Goal: Task Accomplishment & Management: Use online tool/utility

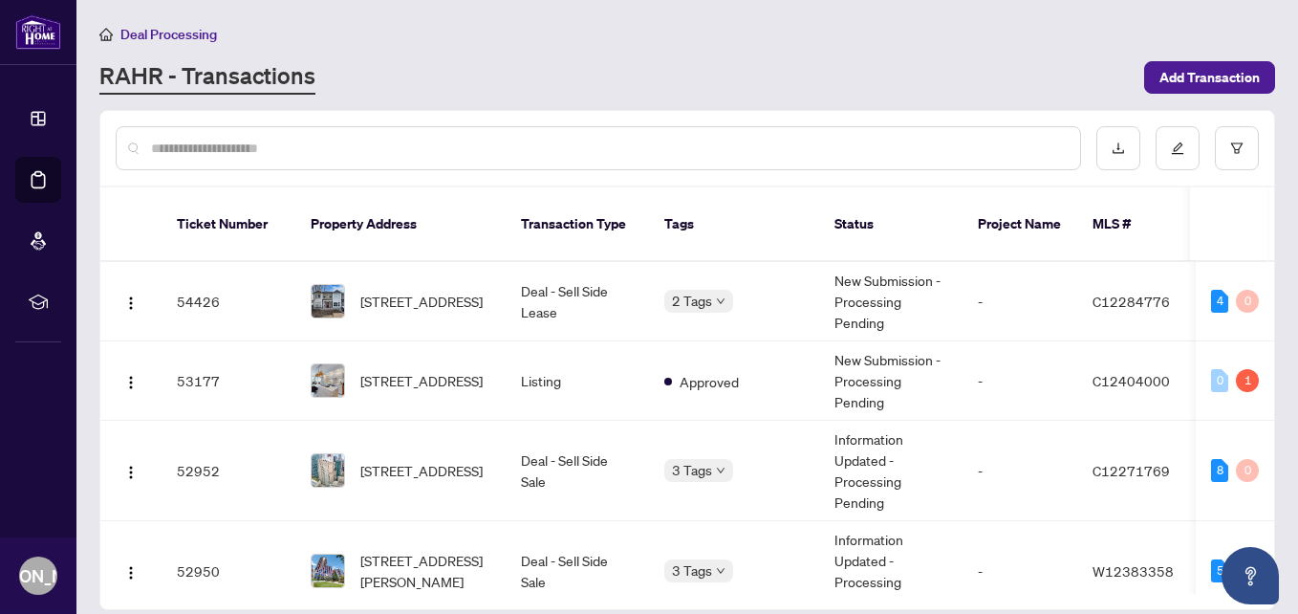
scroll to position [96, 0]
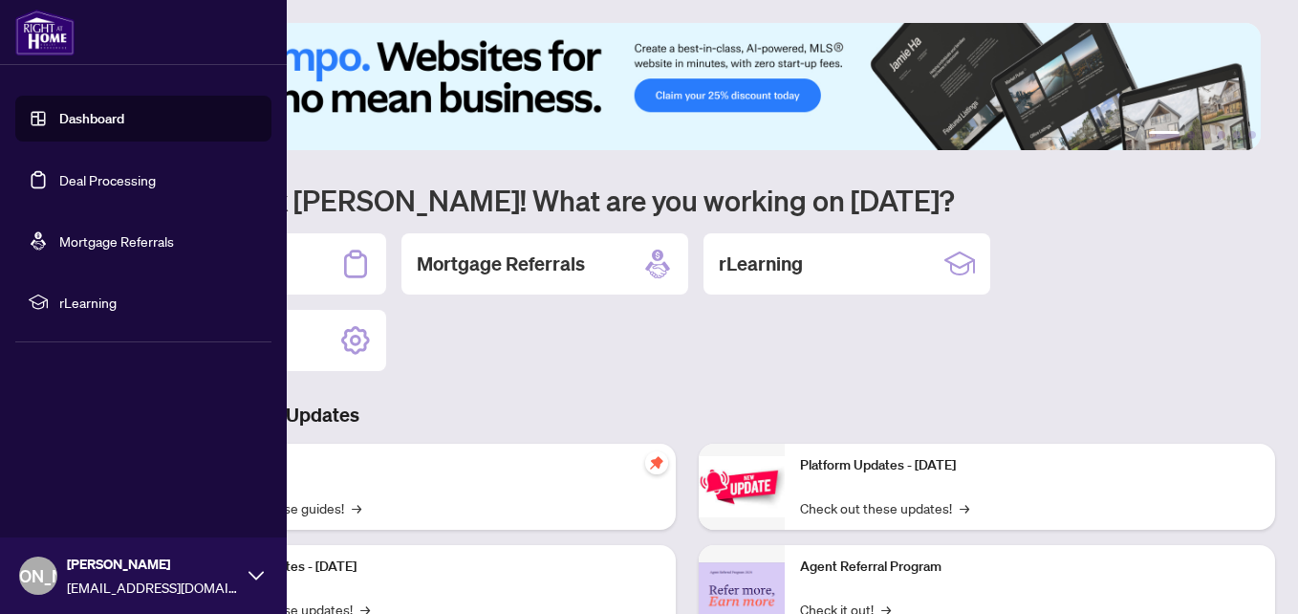
click at [85, 178] on link "Deal Processing" at bounding box center [107, 179] width 97 height 17
